Goal: Book appointment/travel/reservation

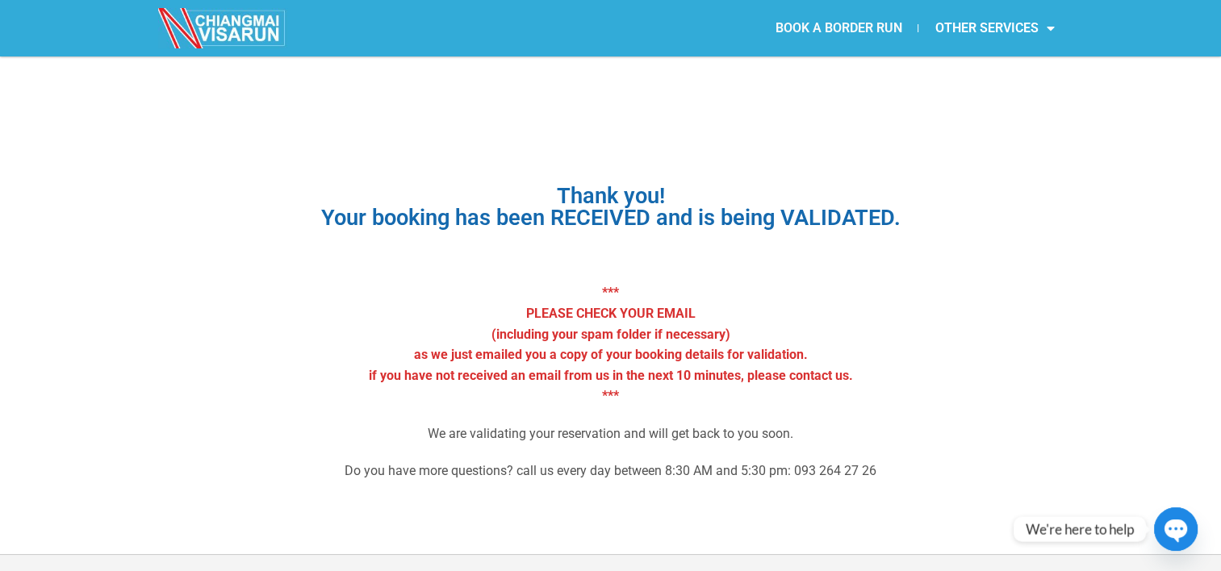
click at [835, 36] on link "BOOK A BORDER RUN" at bounding box center [838, 28] width 159 height 37
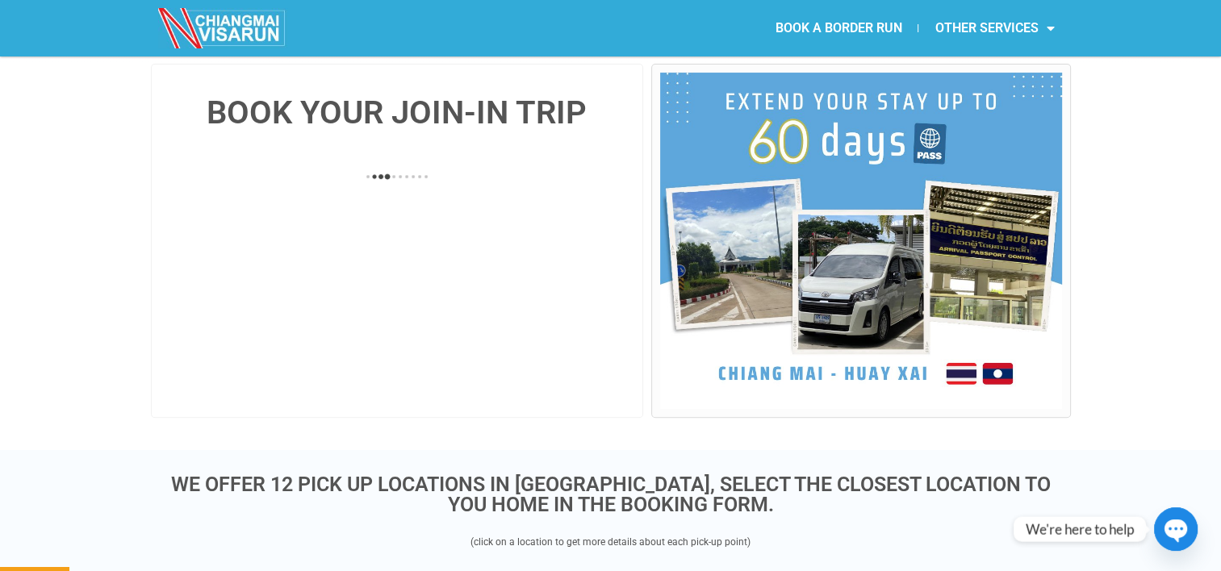
scroll to position [350, 0]
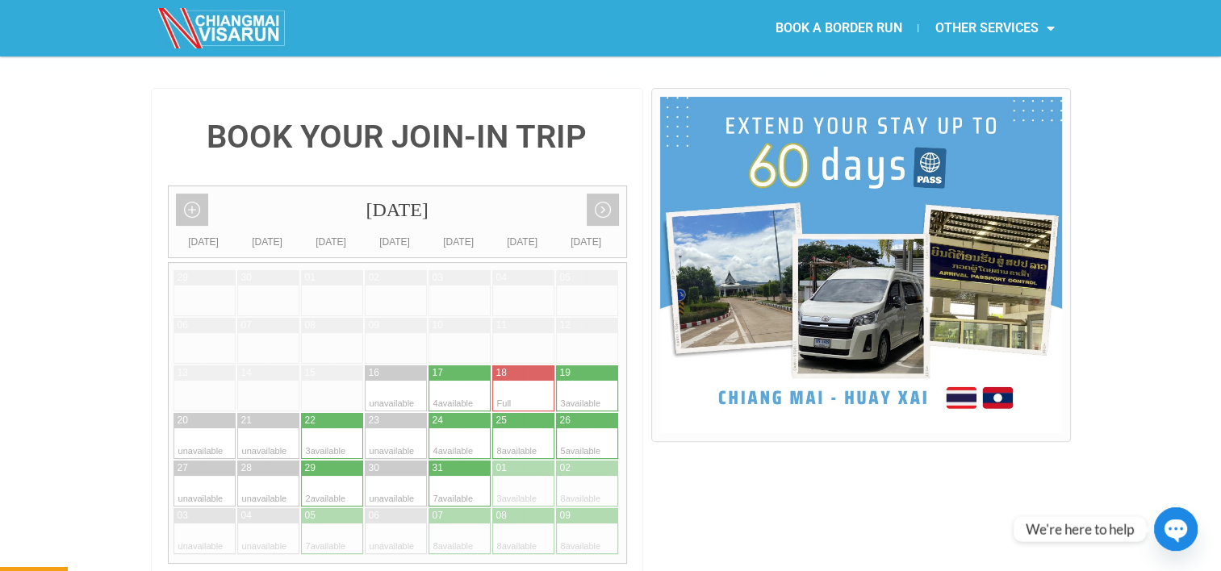
click at [588, 381] on div at bounding box center [602, 396] width 31 height 31
type input "19 October 2025"
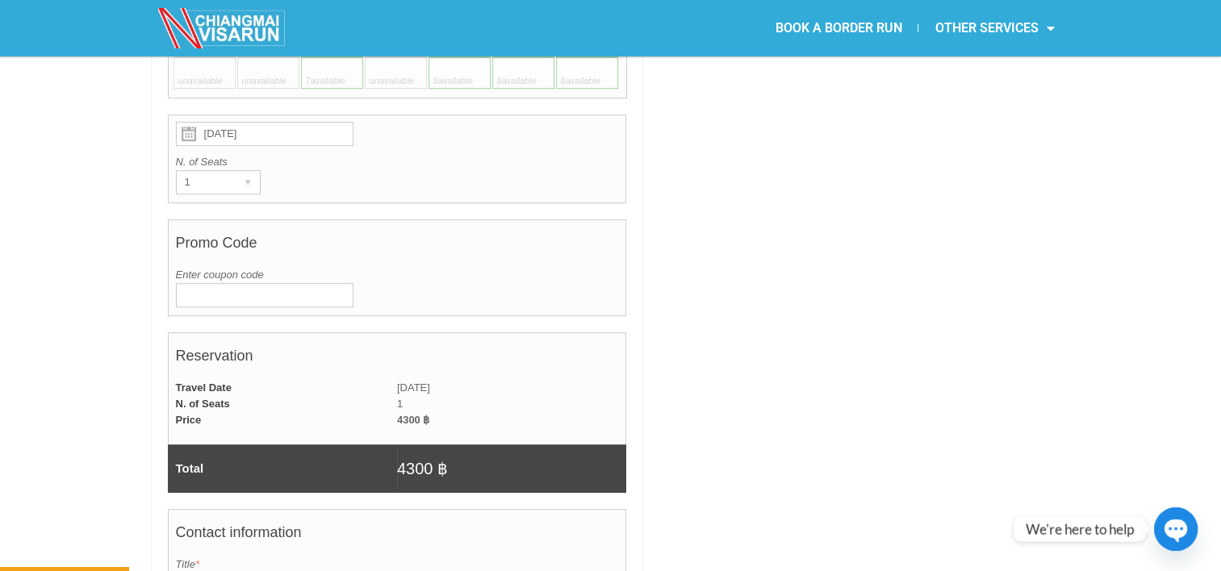
scroll to position [806, 0]
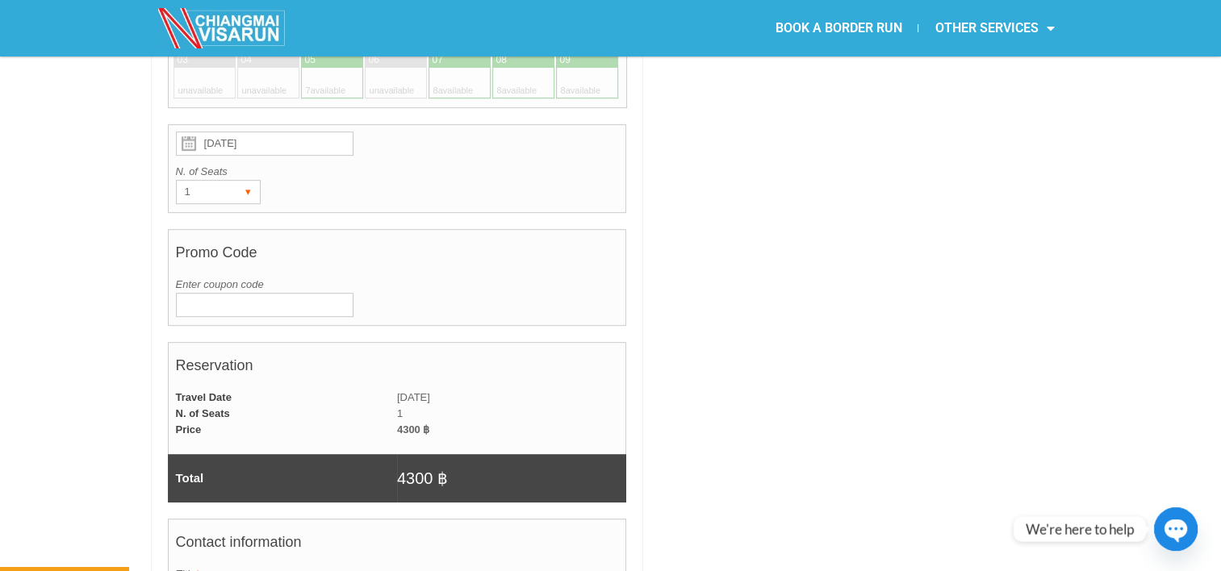
click at [246, 181] on div "▾" at bounding box center [248, 192] width 23 height 23
click at [207, 237] on li "2" at bounding box center [215, 249] width 77 height 24
radio input "true"
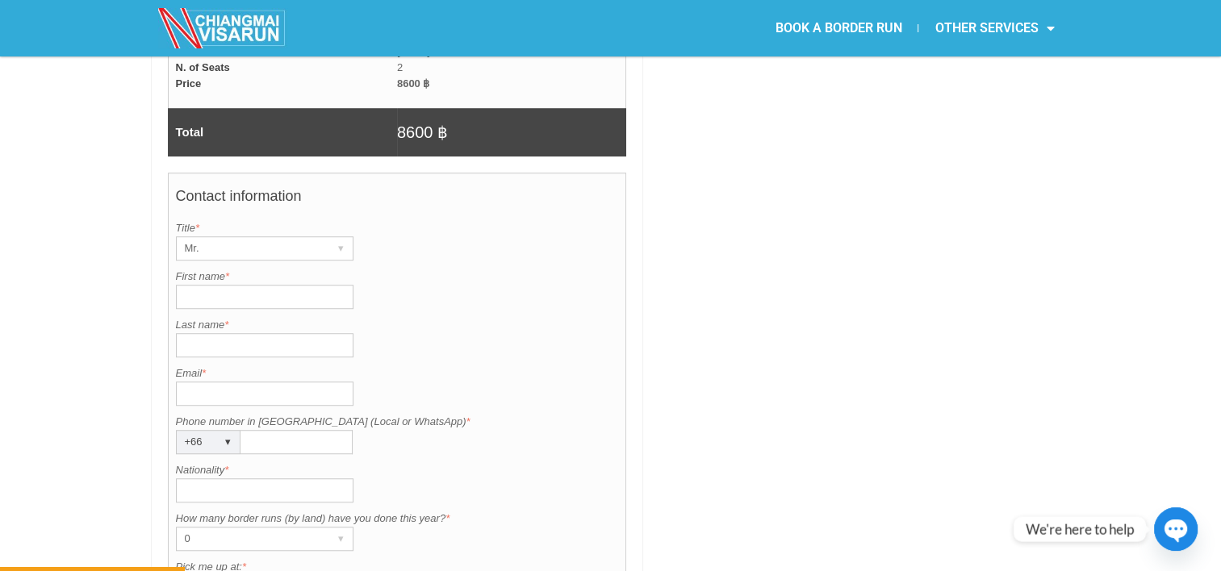
scroll to position [1172, 0]
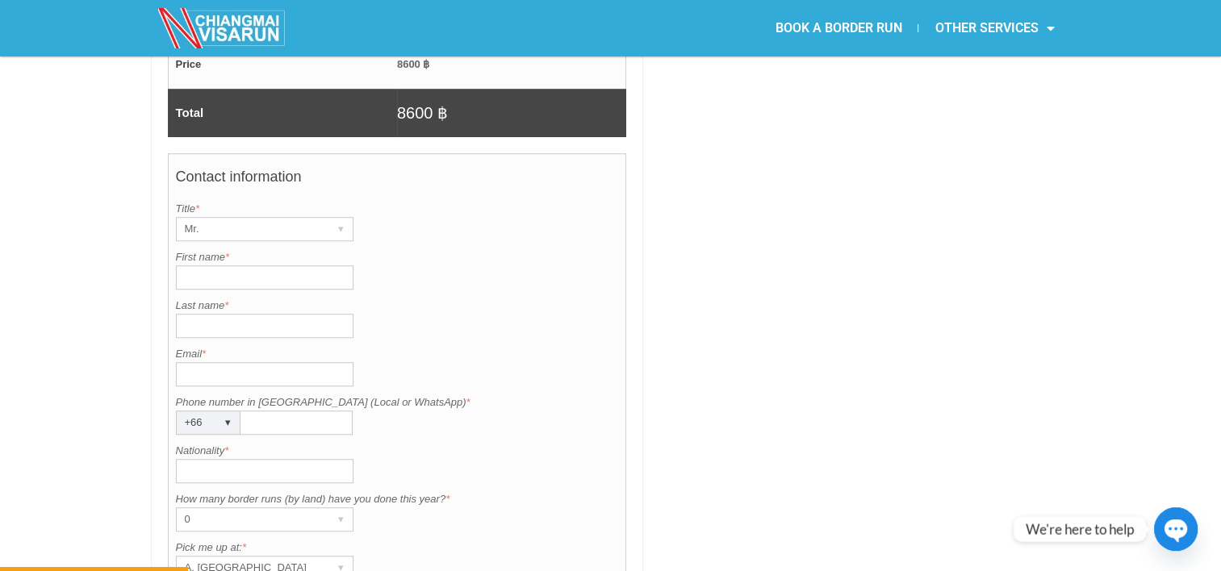
click at [200, 265] on input "First name *" at bounding box center [265, 277] width 178 height 24
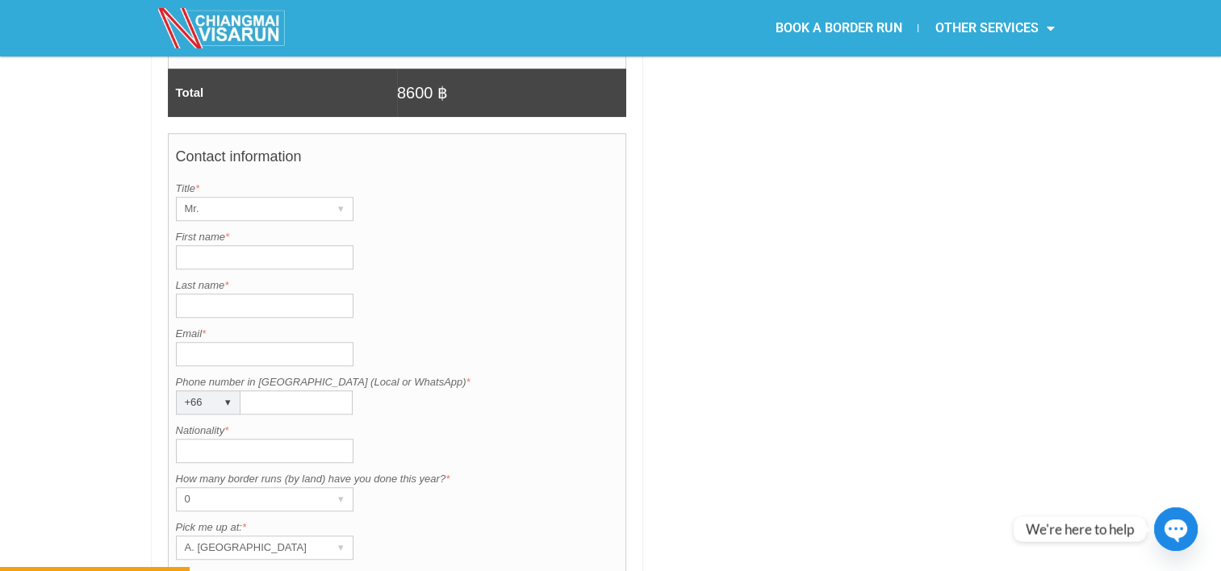
scroll to position [1212, 0]
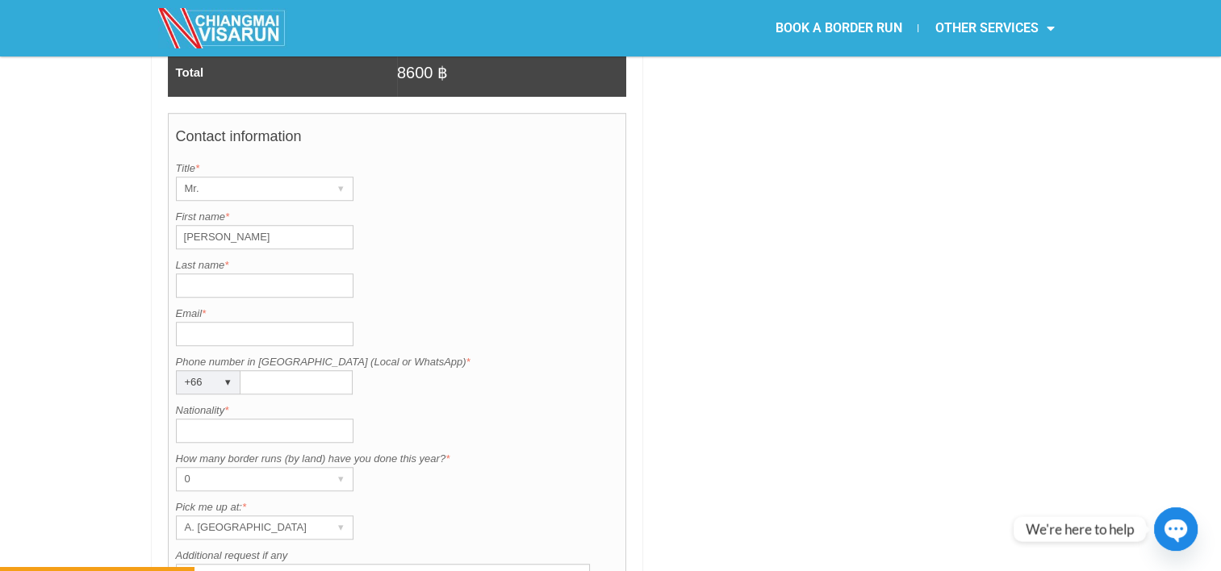
type input "Ronald"
click at [211, 274] on input "Last name *" at bounding box center [265, 286] width 178 height 24
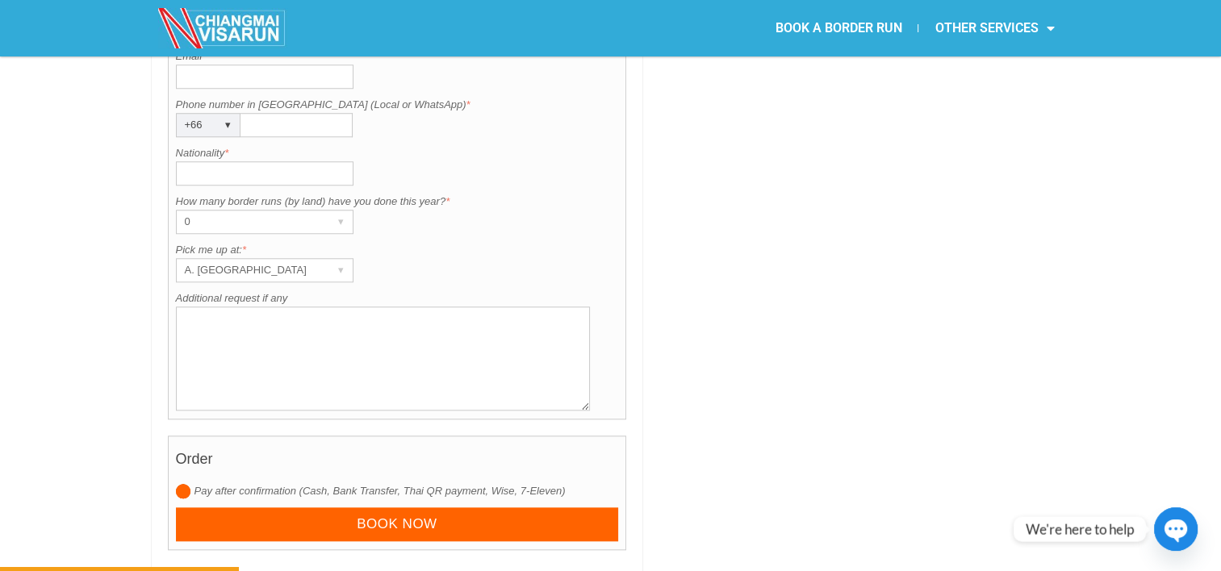
scroll to position [1509, 0]
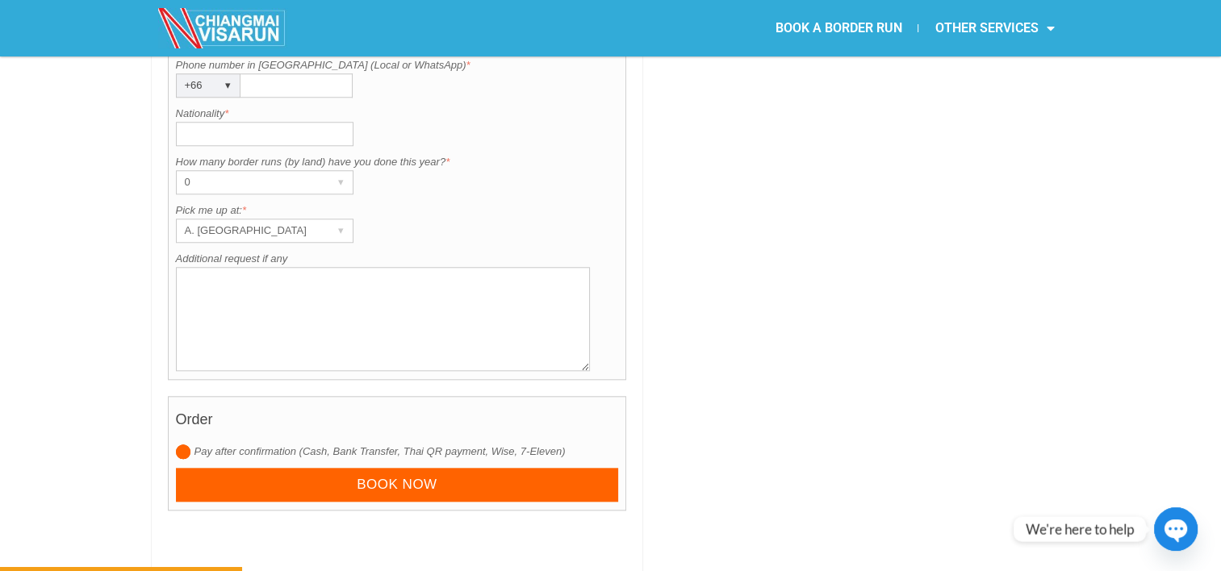
type input "Murillo Hinojosa"
click at [236, 122] on input "Nationality *" at bounding box center [265, 134] width 178 height 24
type input "French"
click at [232, 267] on textarea "Additional request if any" at bounding box center [383, 319] width 415 height 104
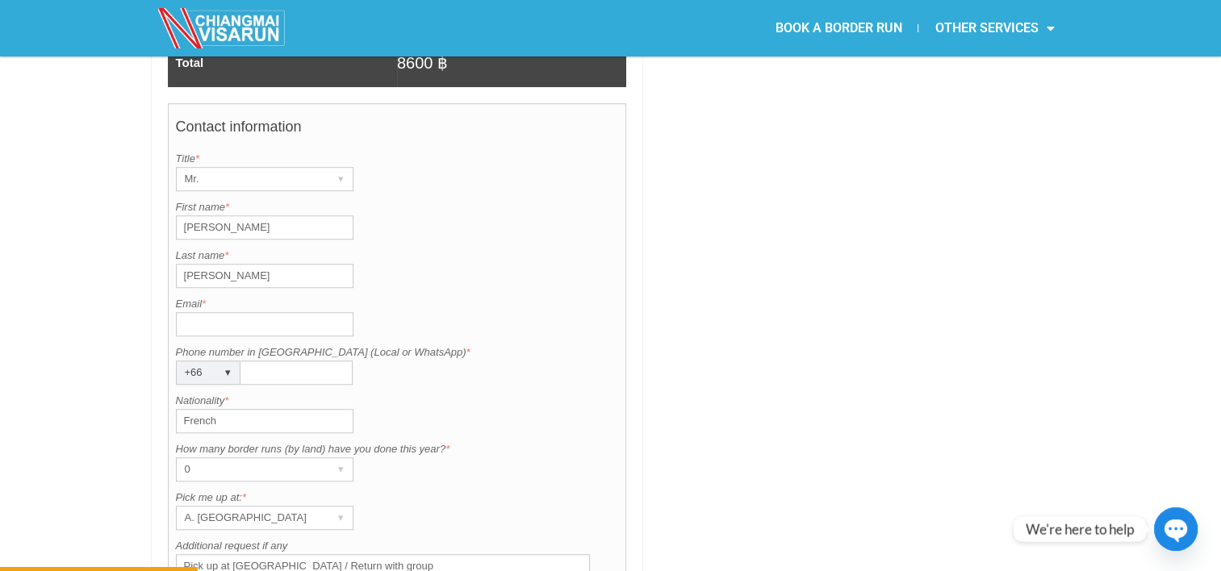
scroll to position [1212, 0]
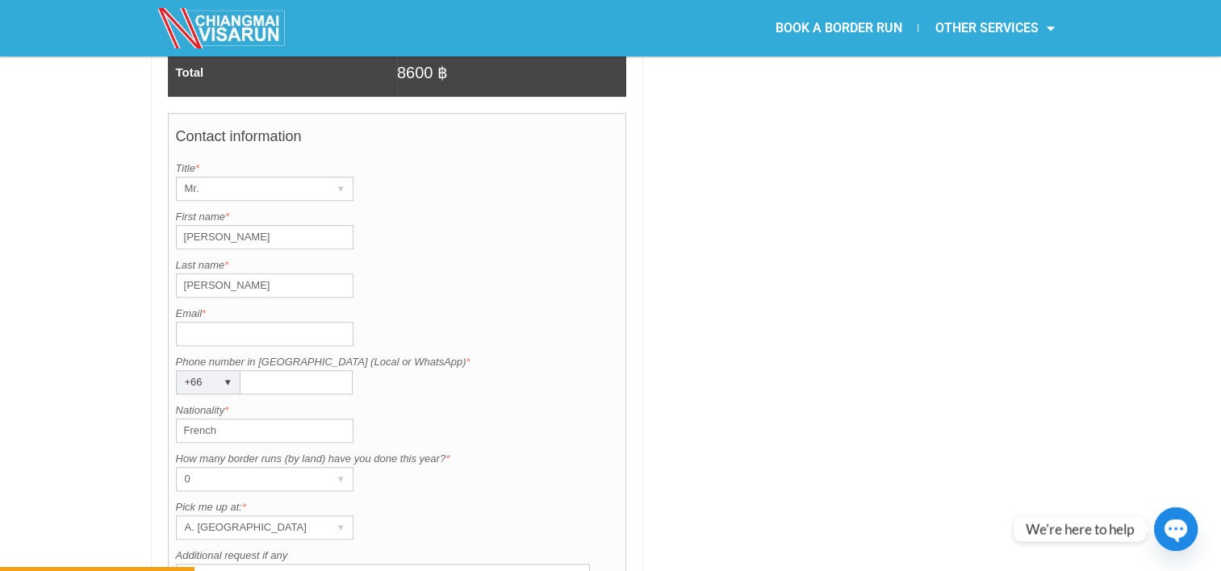
type textarea "Pick up at Chiang Rai / Return with group"
click at [273, 322] on input "Email *" at bounding box center [265, 334] width 178 height 24
type input "ronimurillo23@gmail.com"
click at [232, 371] on div "▾" at bounding box center [228, 382] width 23 height 23
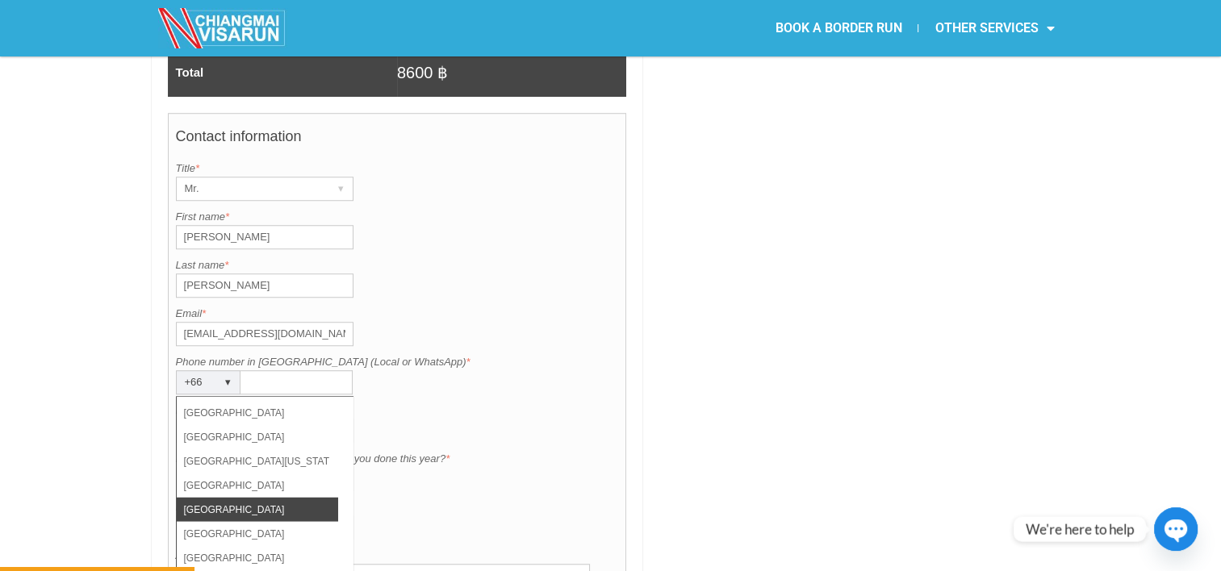
click at [211, 497] on li "[GEOGRAPHIC_DATA]" at bounding box center [257, 509] width 161 height 24
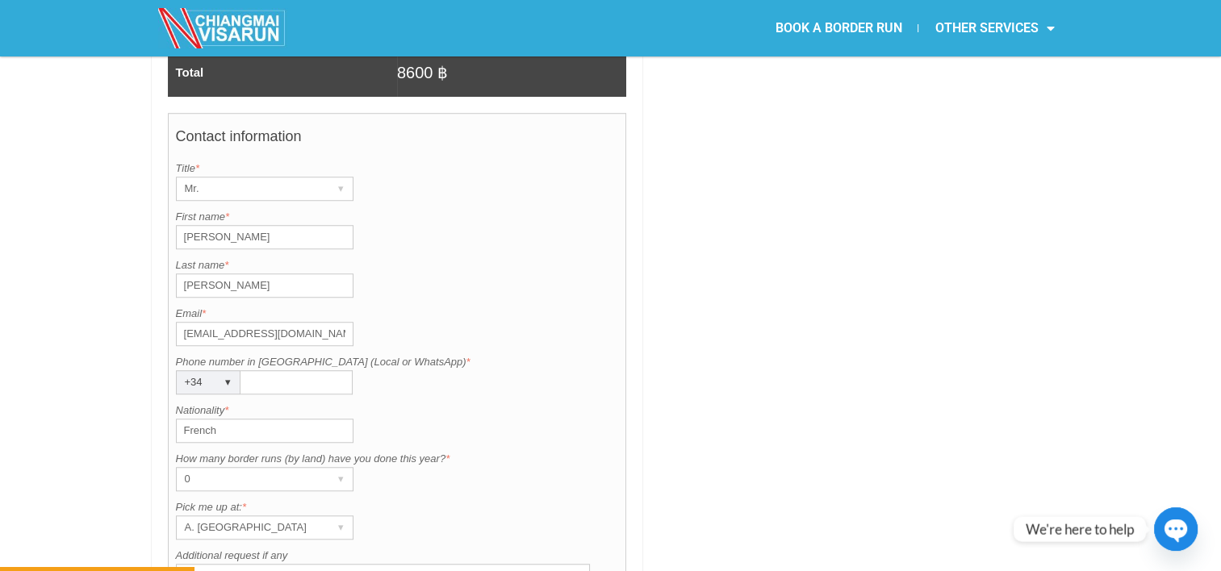
click at [307, 370] on input "Phone number in [GEOGRAPHIC_DATA] (Local or WhatsApp) *" at bounding box center [296, 382] width 112 height 24
type input "61070110"
drag, startPoint x: 633, startPoint y: 386, endPoint x: 545, endPoint y: 379, distance: 88.2
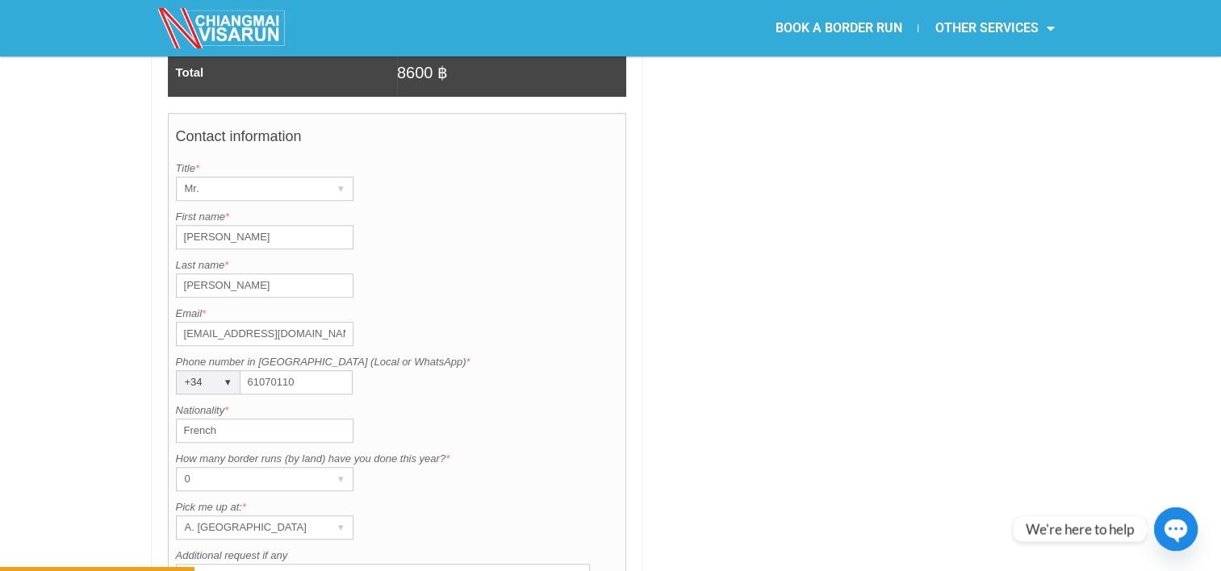
click at [545, 403] on div "Nationality is required. Nationality * French" at bounding box center [397, 423] width 443 height 40
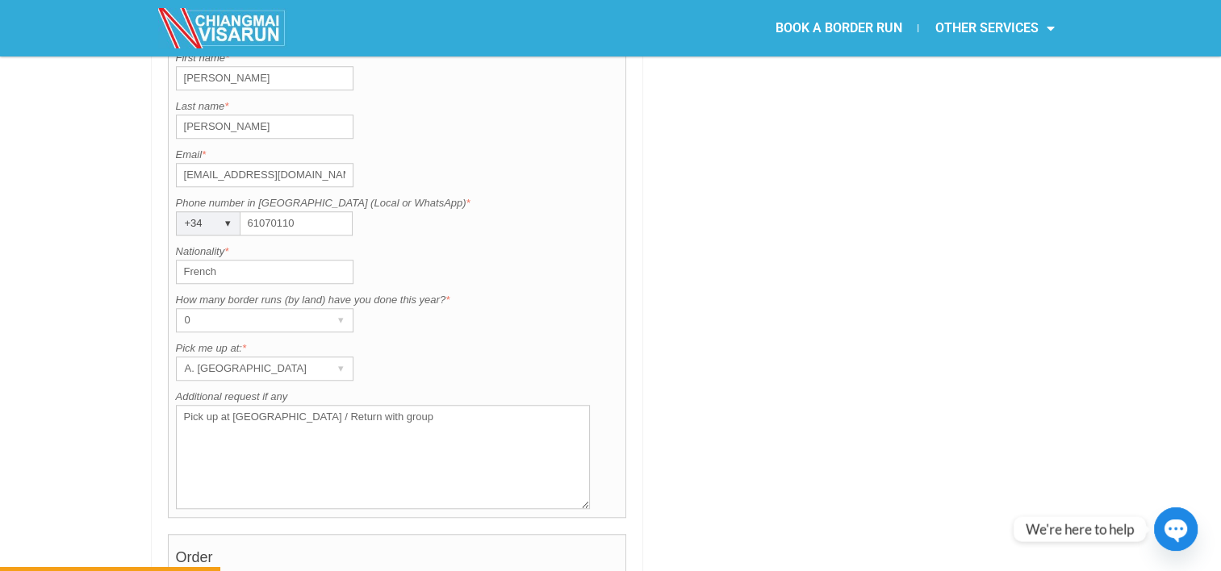
scroll to position [1372, 0]
click at [316, 357] on div "A. [GEOGRAPHIC_DATA]" at bounding box center [249, 368] width 145 height 23
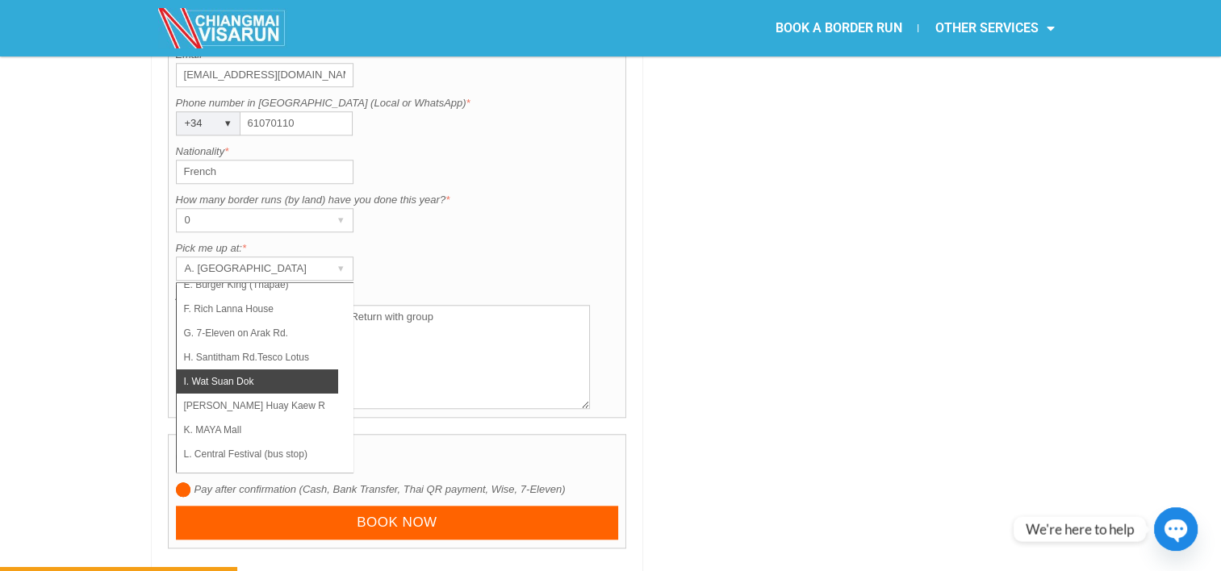
scroll to position [1478, 0]
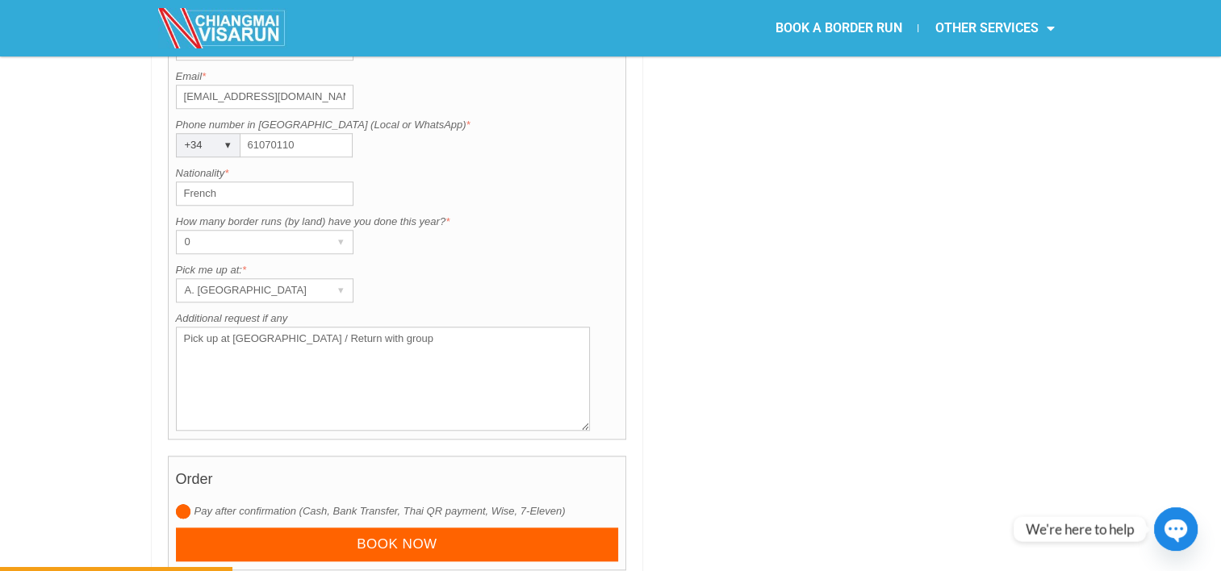
scroll to position [1448, 0]
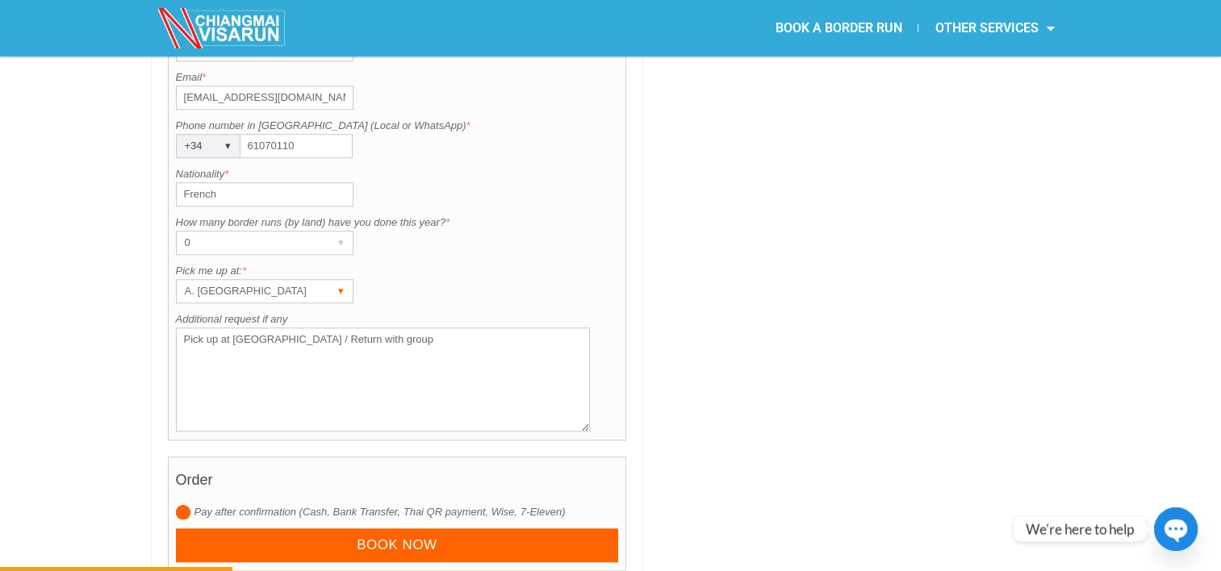
click at [303, 280] on div "A. [GEOGRAPHIC_DATA]" at bounding box center [249, 291] width 145 height 23
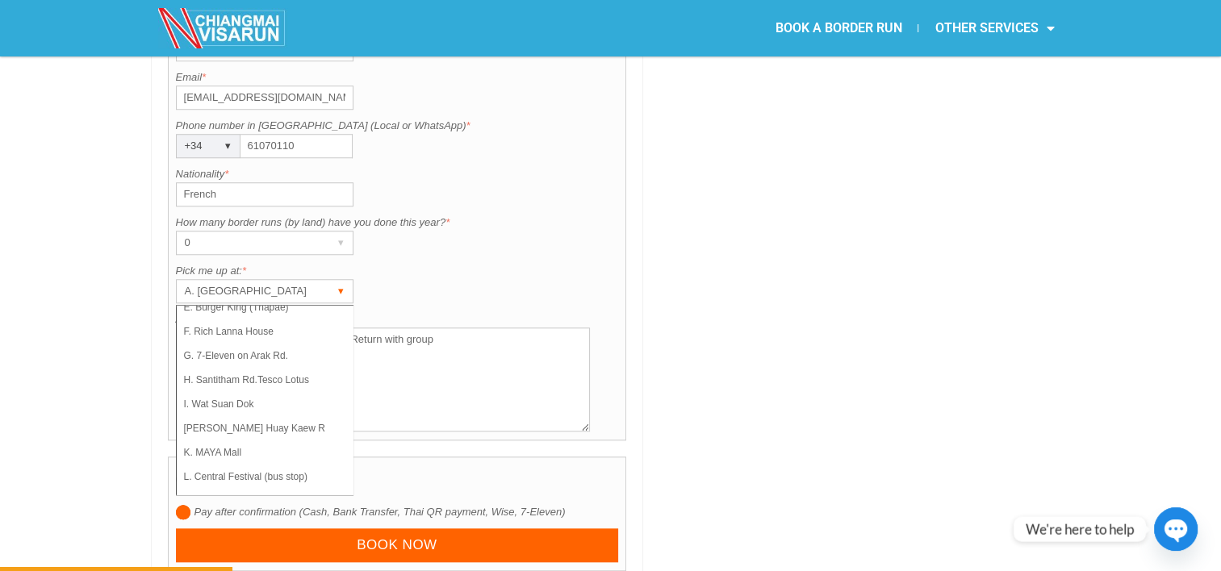
scroll to position [0, 0]
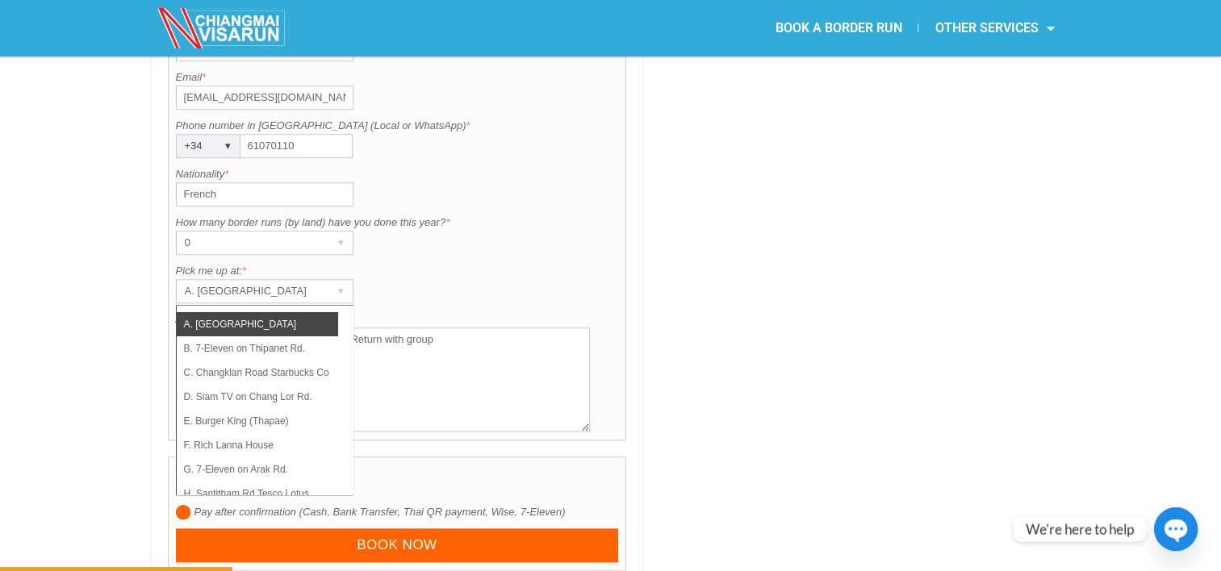
click at [378, 261] on div "Contact information Title is required. Title * Mr. ▾ Mr. Mrs. Ms. First name is…" at bounding box center [397, 159] width 459 height 564
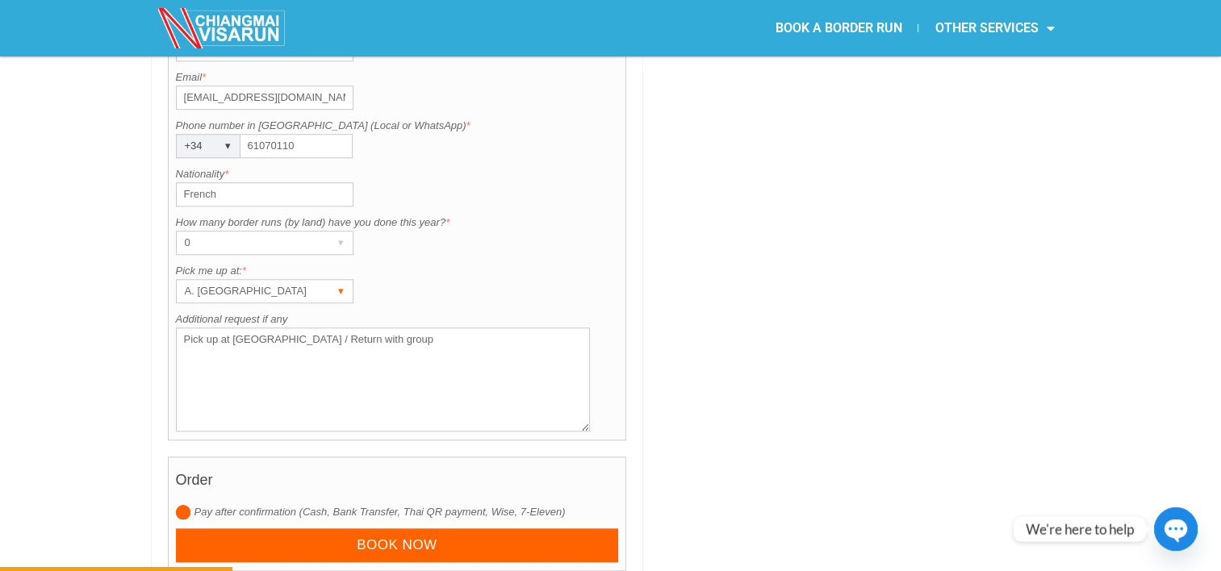
click at [335, 280] on div "▾" at bounding box center [341, 291] width 23 height 23
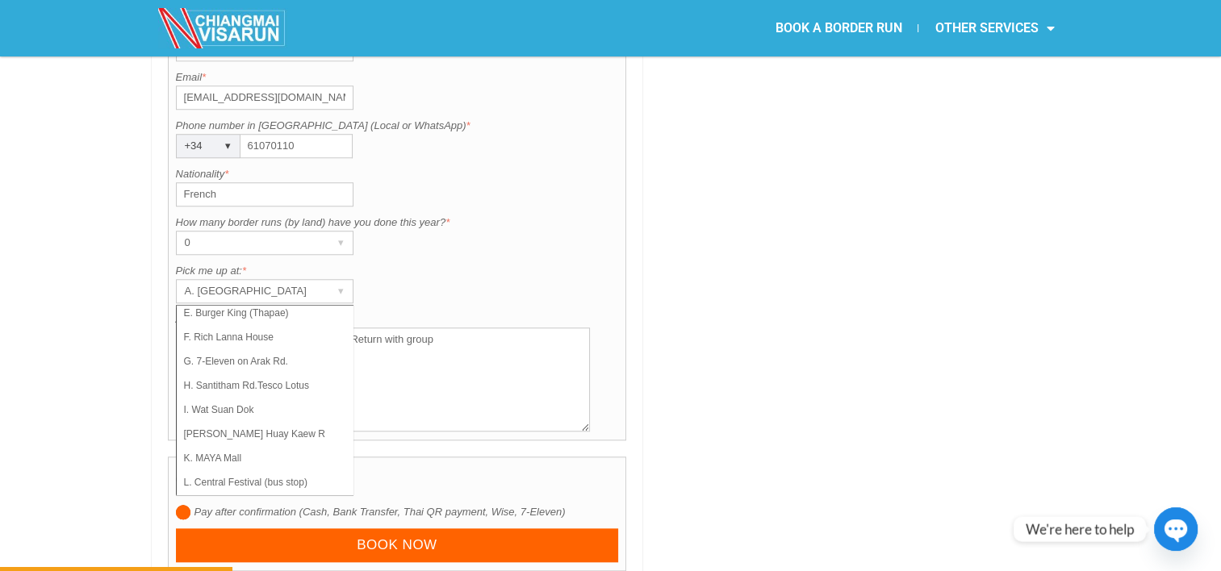
scroll to position [114, 0]
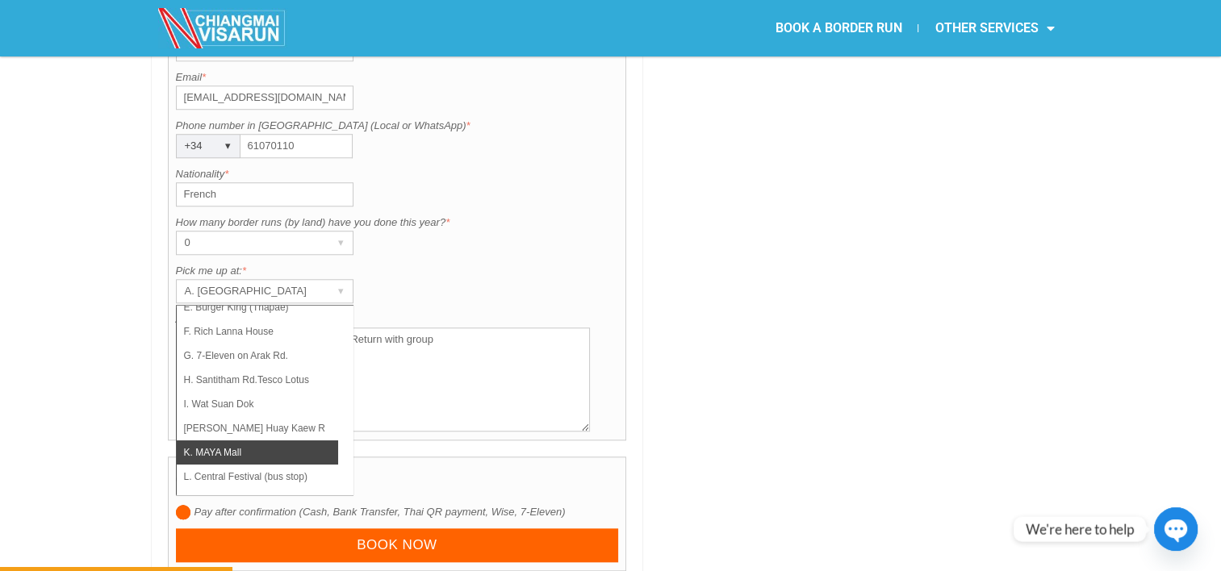
click at [271, 441] on li "K. MAYA Mall" at bounding box center [257, 453] width 161 height 24
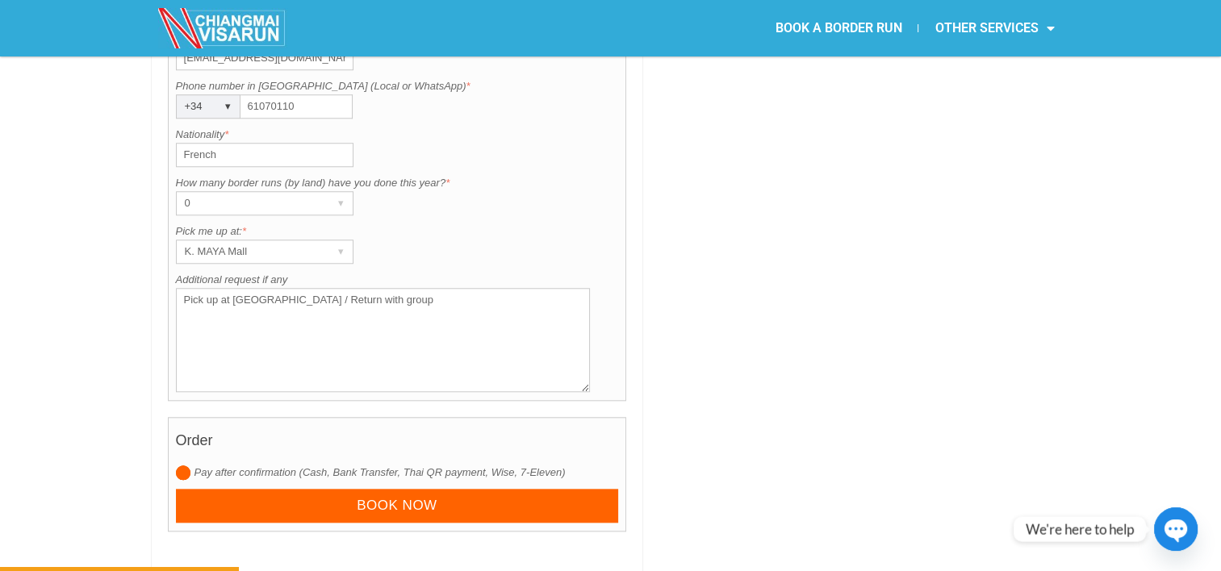
scroll to position [1498, 0]
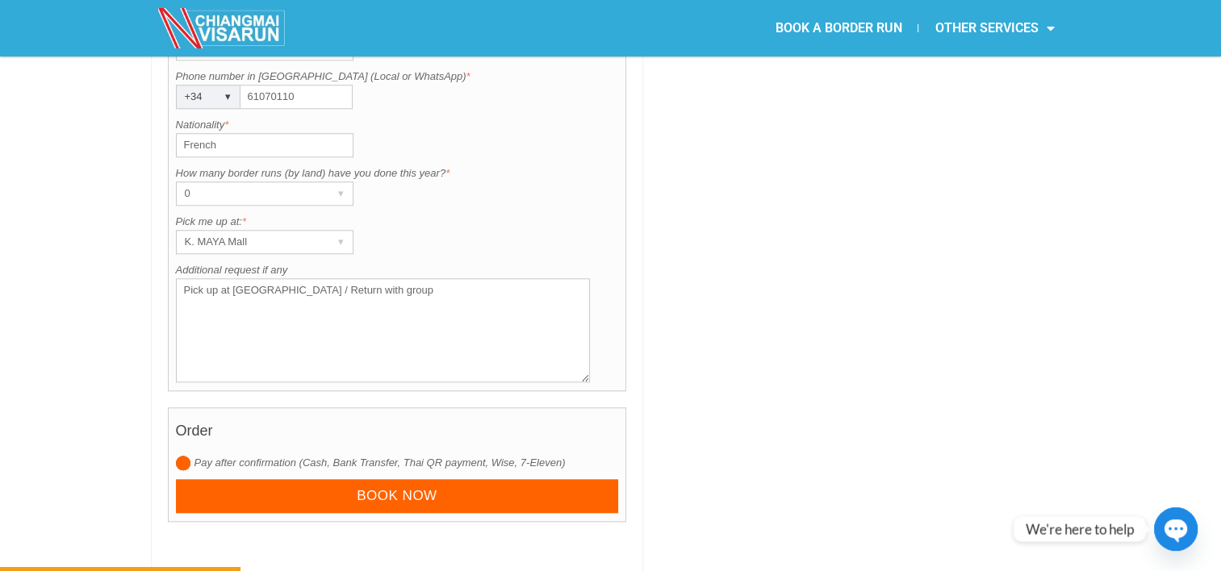
click at [284, 278] on textarea "Pick up at Chiang Rai / Return with group" at bounding box center [383, 330] width 415 height 104
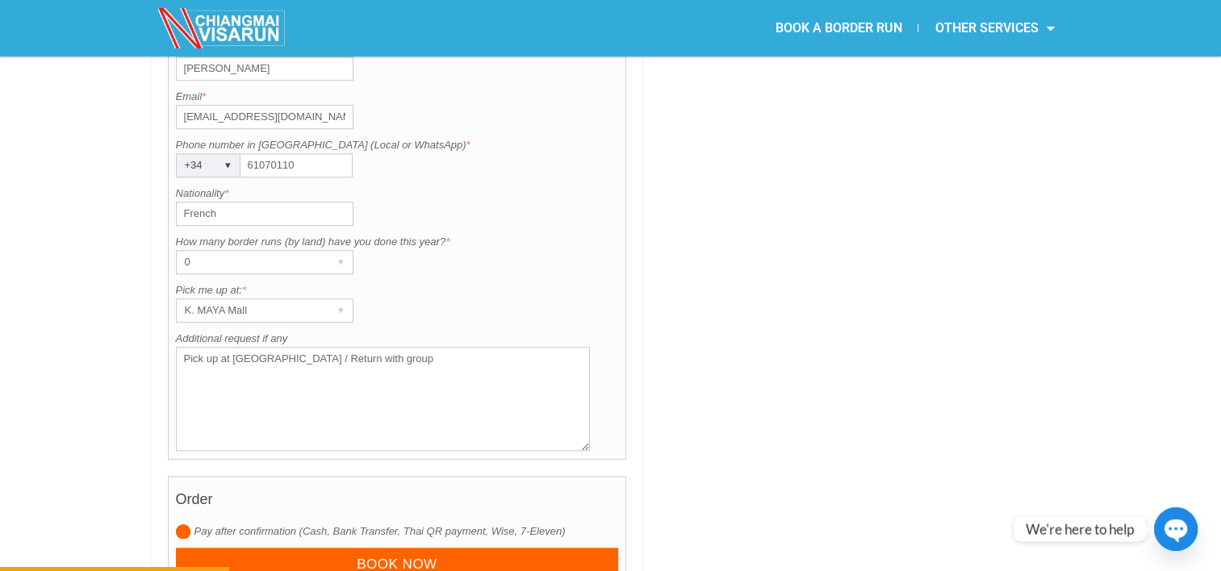
scroll to position [1518, 0]
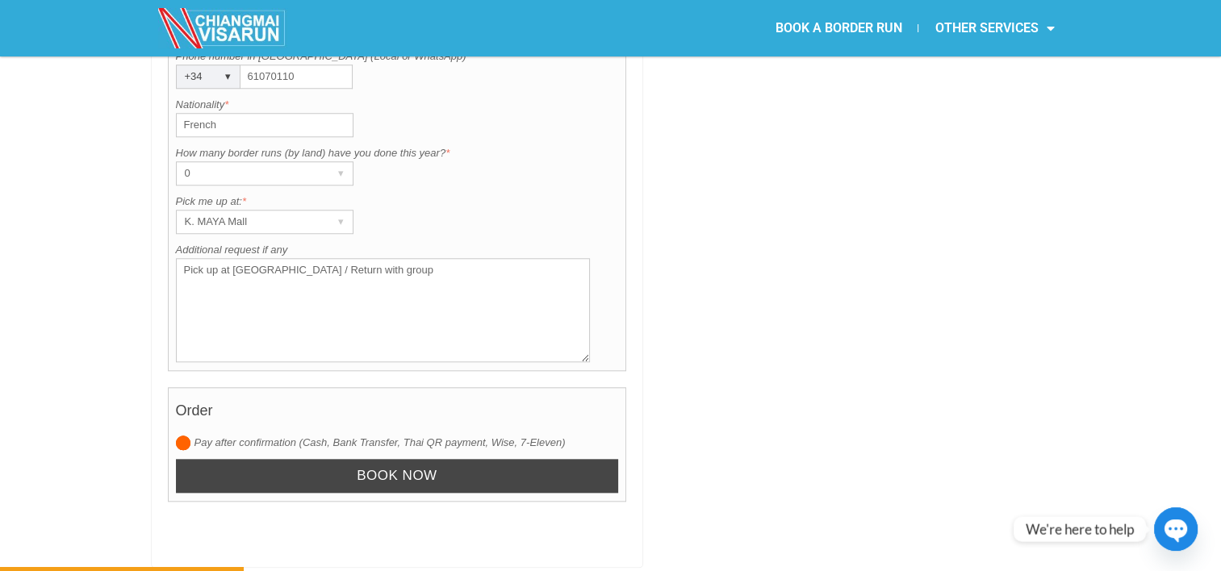
type textarea "Pick up at Chiang Rai PTT gas station / Return with group"
click at [455, 459] on input "Book now" at bounding box center [397, 476] width 443 height 35
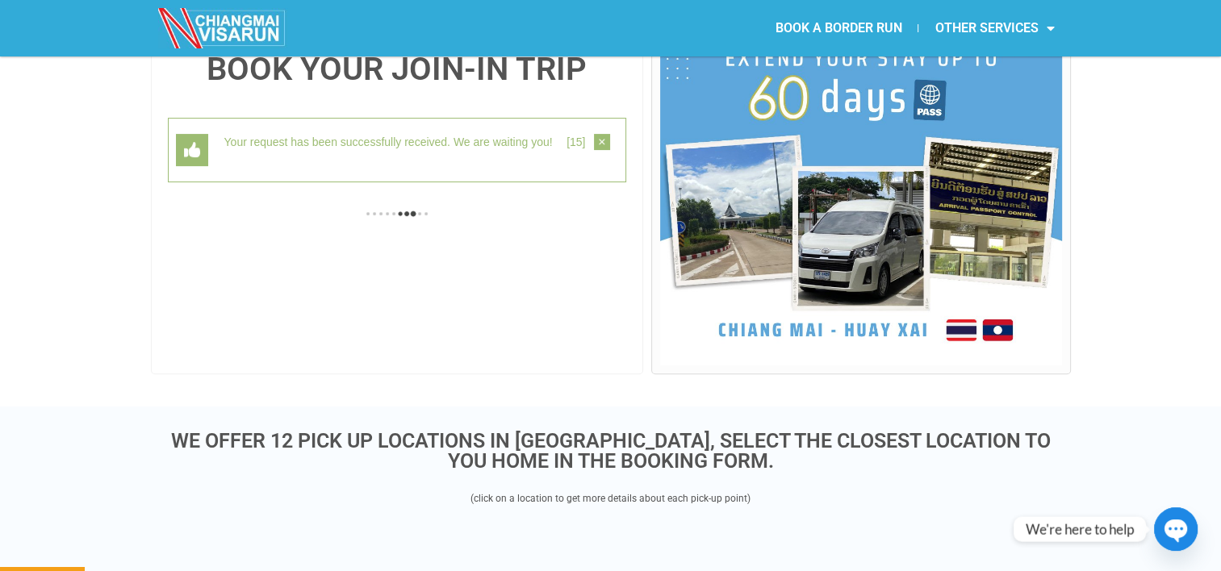
scroll to position [416, 0]
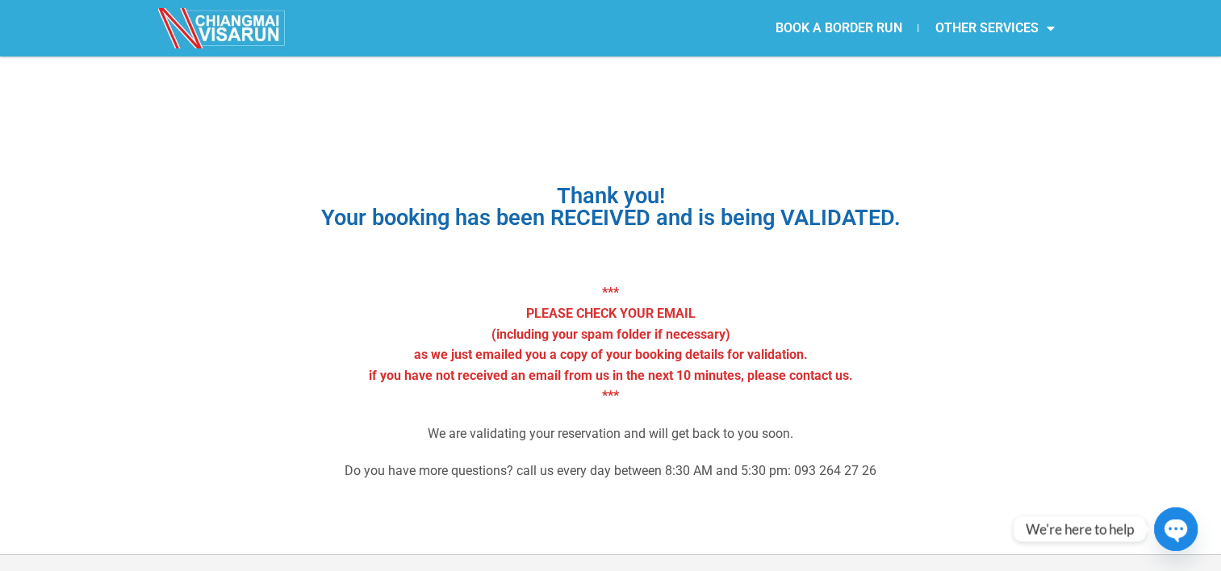
click at [789, 25] on link "BOOK A BORDER RUN" at bounding box center [838, 28] width 159 height 37
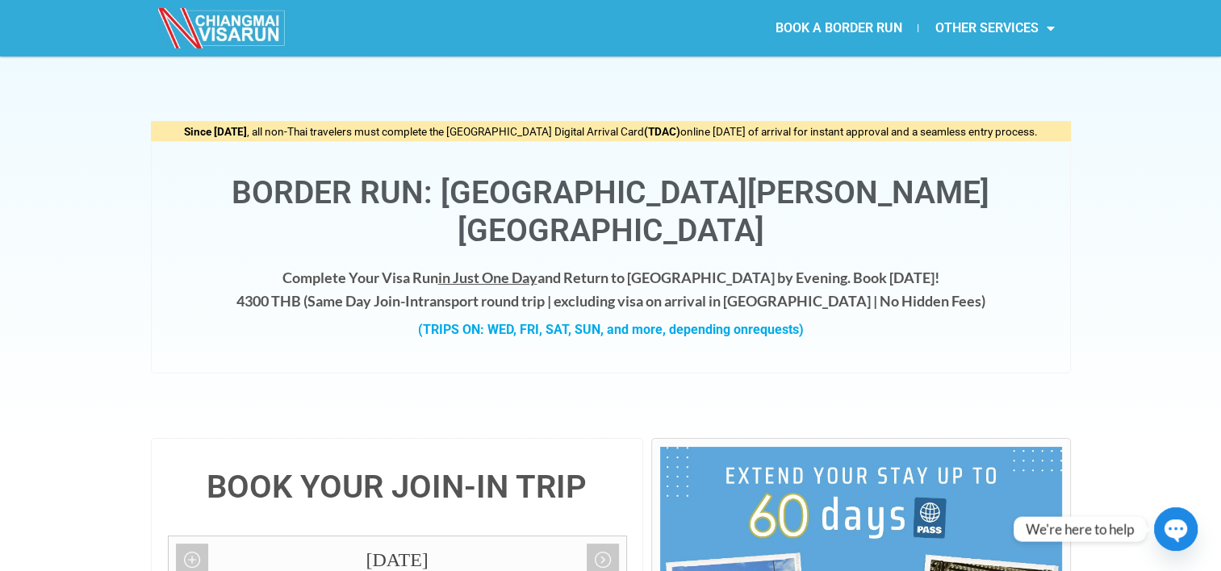
click at [849, 27] on link "BOOK A BORDER RUN" at bounding box center [838, 28] width 159 height 37
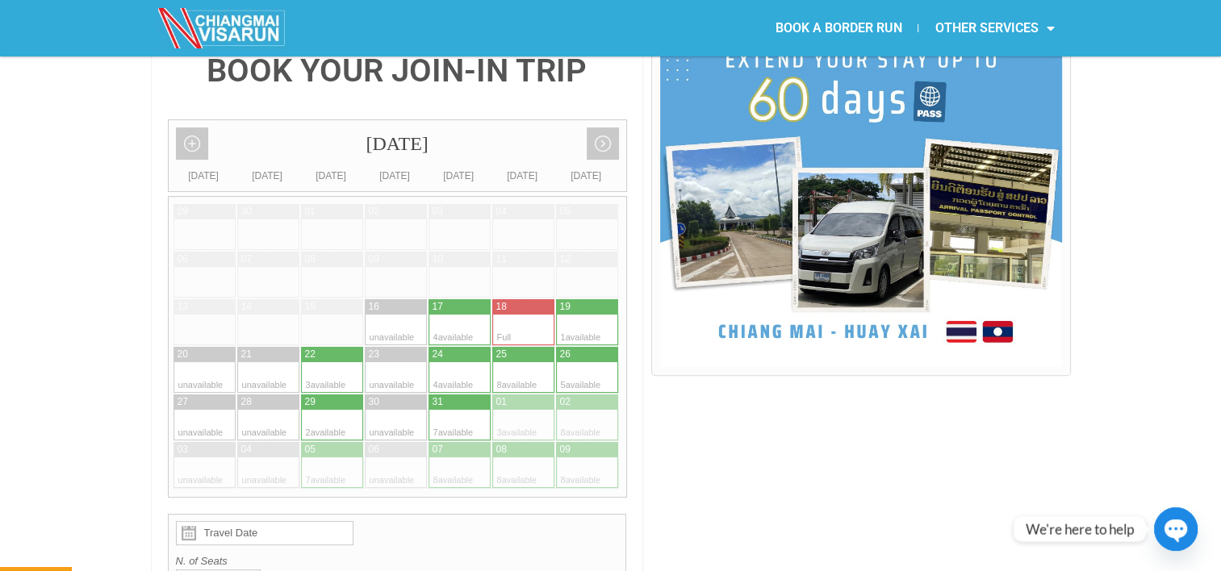
scroll to position [426, 0]
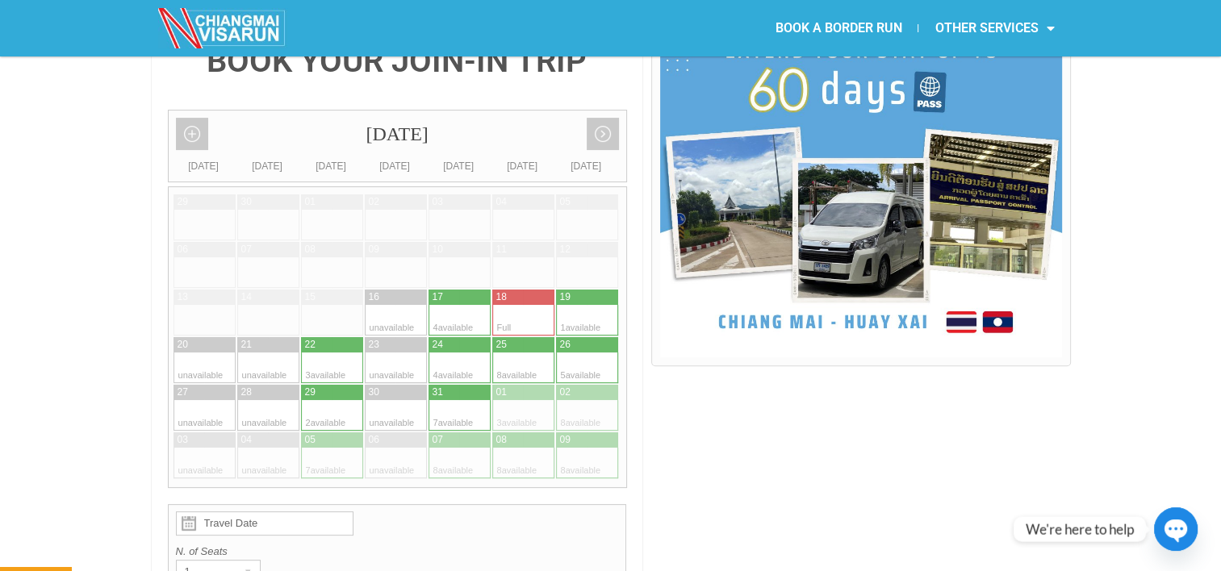
click at [446, 305] on div at bounding box center [443, 320] width 31 height 31
type input "[DATE]"
radio input "true"
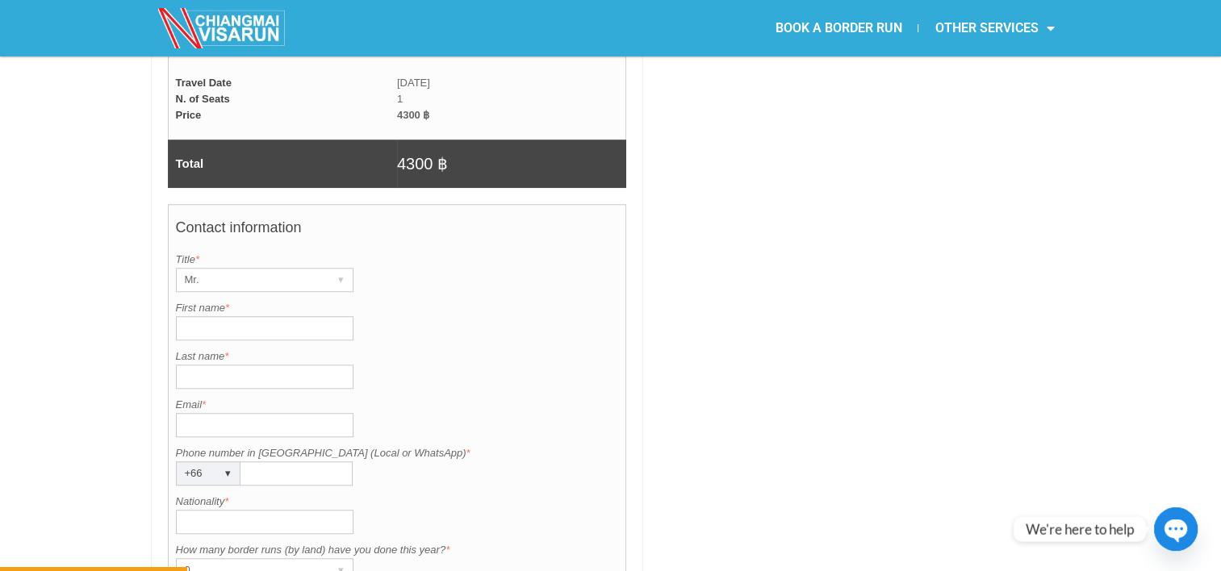
scroll to position [1130, 0]
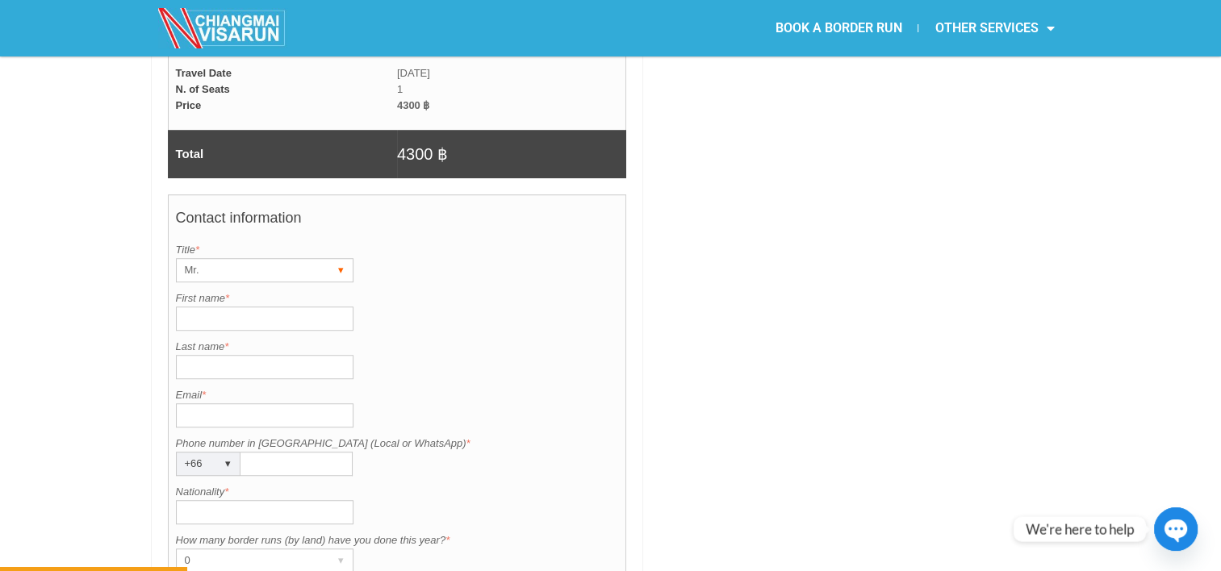
click at [276, 259] on div "Mr." at bounding box center [249, 270] width 145 height 23
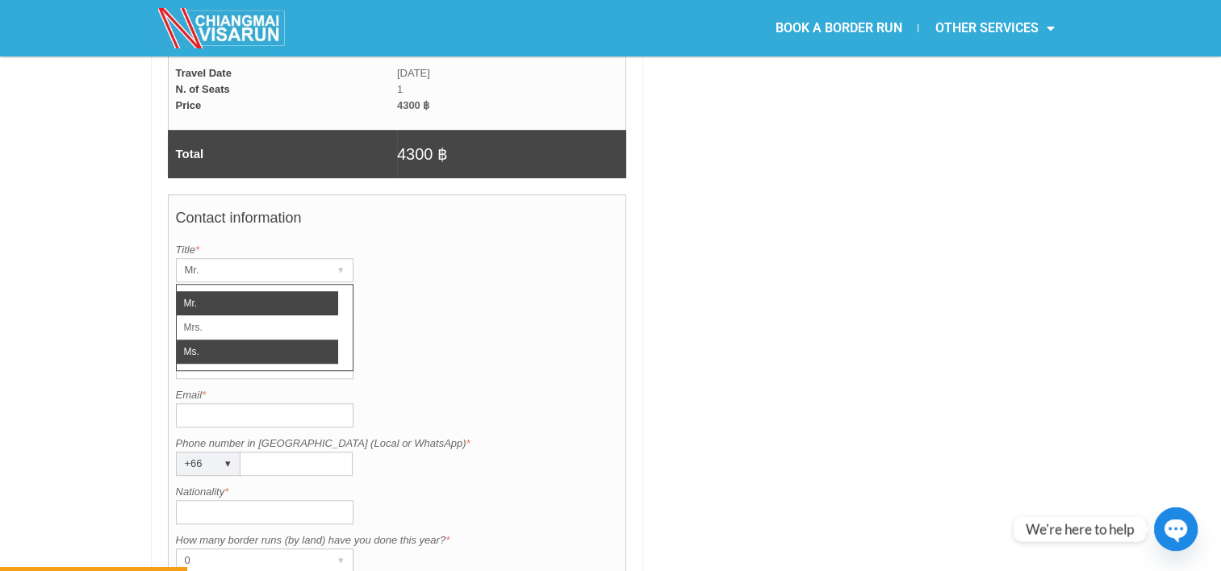
click at [243, 340] on li "Ms." at bounding box center [257, 352] width 161 height 24
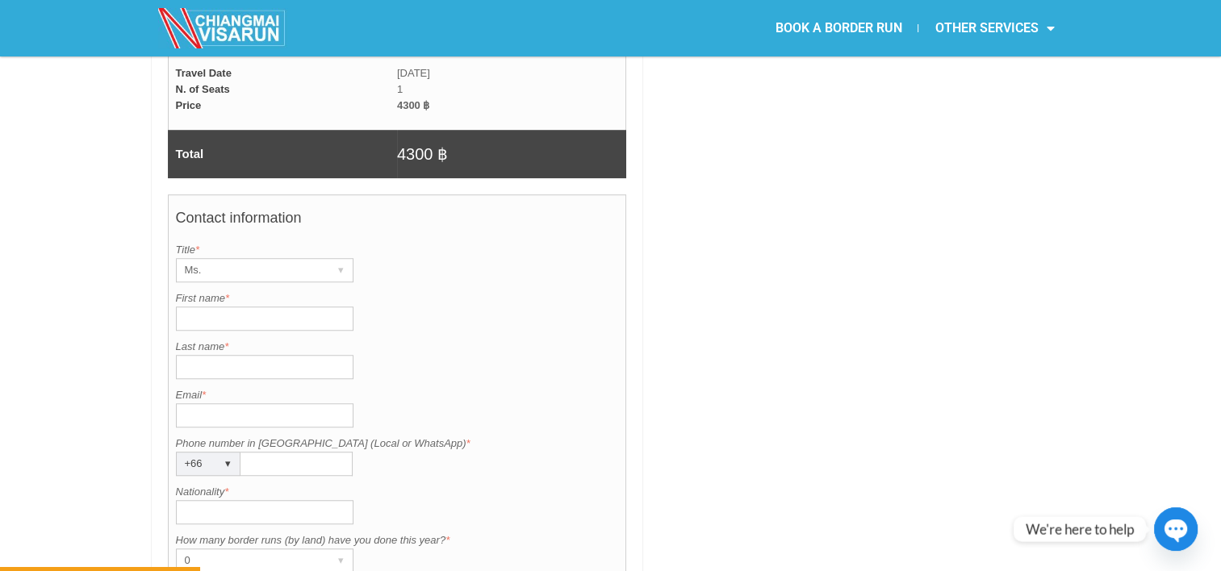
scroll to position [1256, 0]
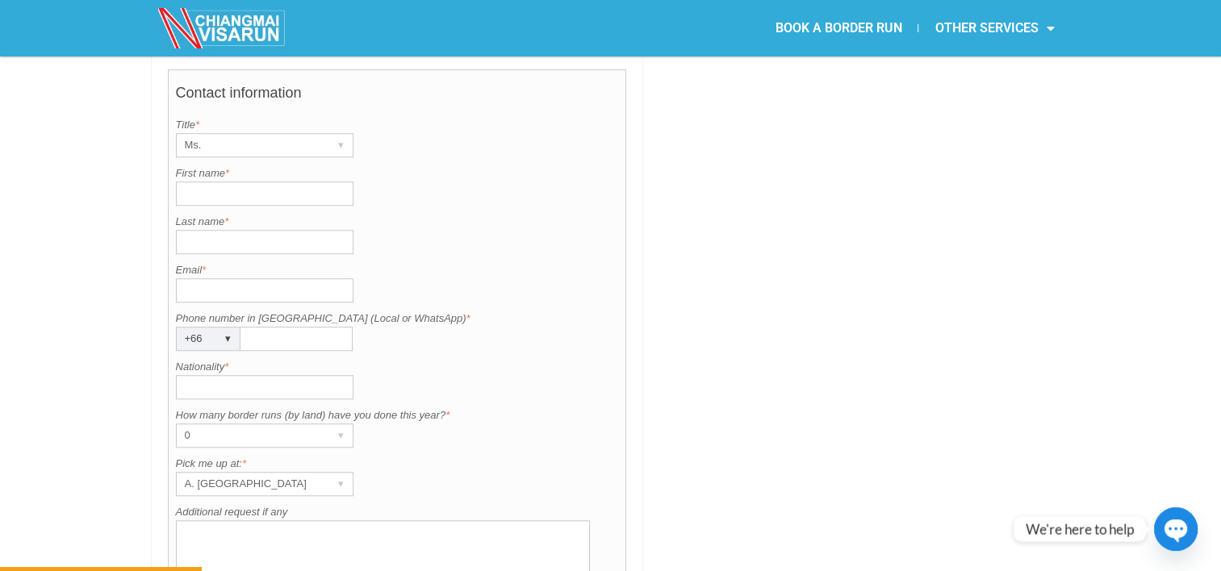
click at [230, 182] on input "First name *" at bounding box center [265, 194] width 178 height 24
type input "[PERSON_NAME] [PERSON_NAME]"
click at [187, 230] on input "Last name *" at bounding box center [265, 242] width 178 height 24
type input "m"
type input "bariquit"
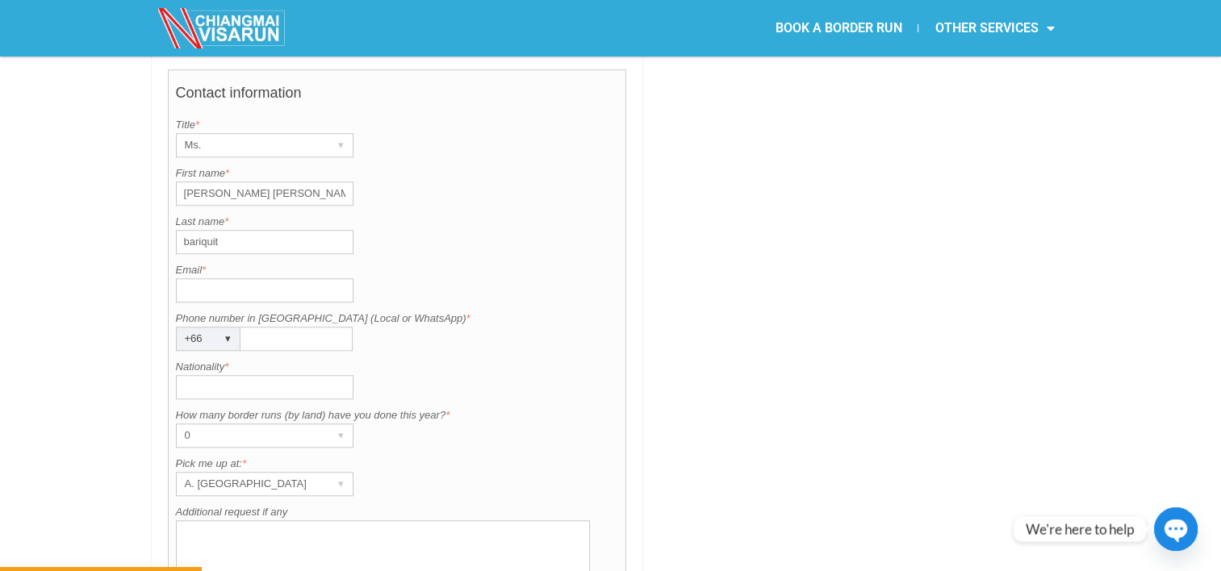
click at [192, 278] on input "Email *" at bounding box center [265, 290] width 178 height 24
type input "[EMAIL_ADDRESS][DOMAIN_NAME]"
click at [256, 327] on input "Phone number in [GEOGRAPHIC_DATA] (Local or WhatsApp) *" at bounding box center [296, 339] width 112 height 24
type input "910173280"
click at [242, 375] on input "Nationality *" at bounding box center [265, 387] width 178 height 24
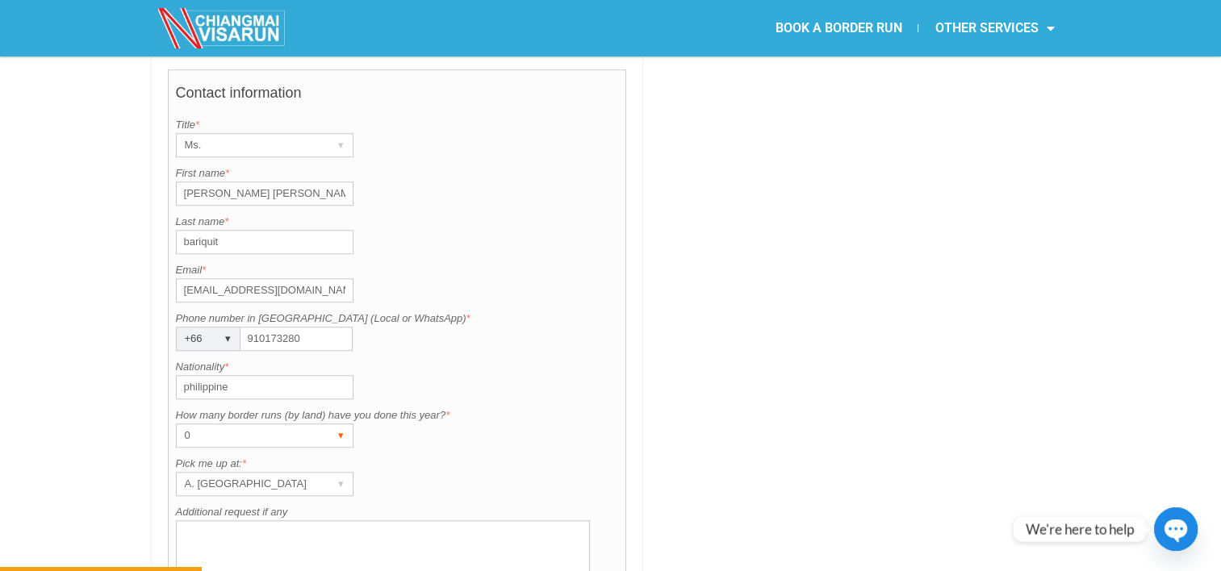
type input "Philippine"
click at [214, 424] on div "0" at bounding box center [249, 435] width 145 height 23
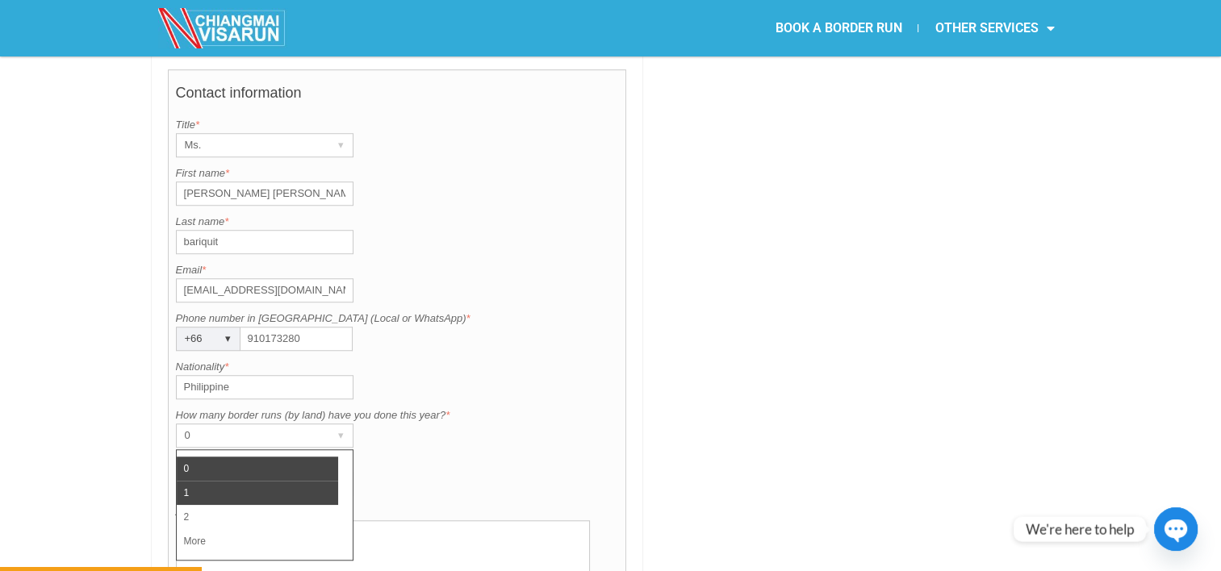
click at [219, 481] on li "1" at bounding box center [257, 493] width 161 height 24
